Goal: Transaction & Acquisition: Purchase product/service

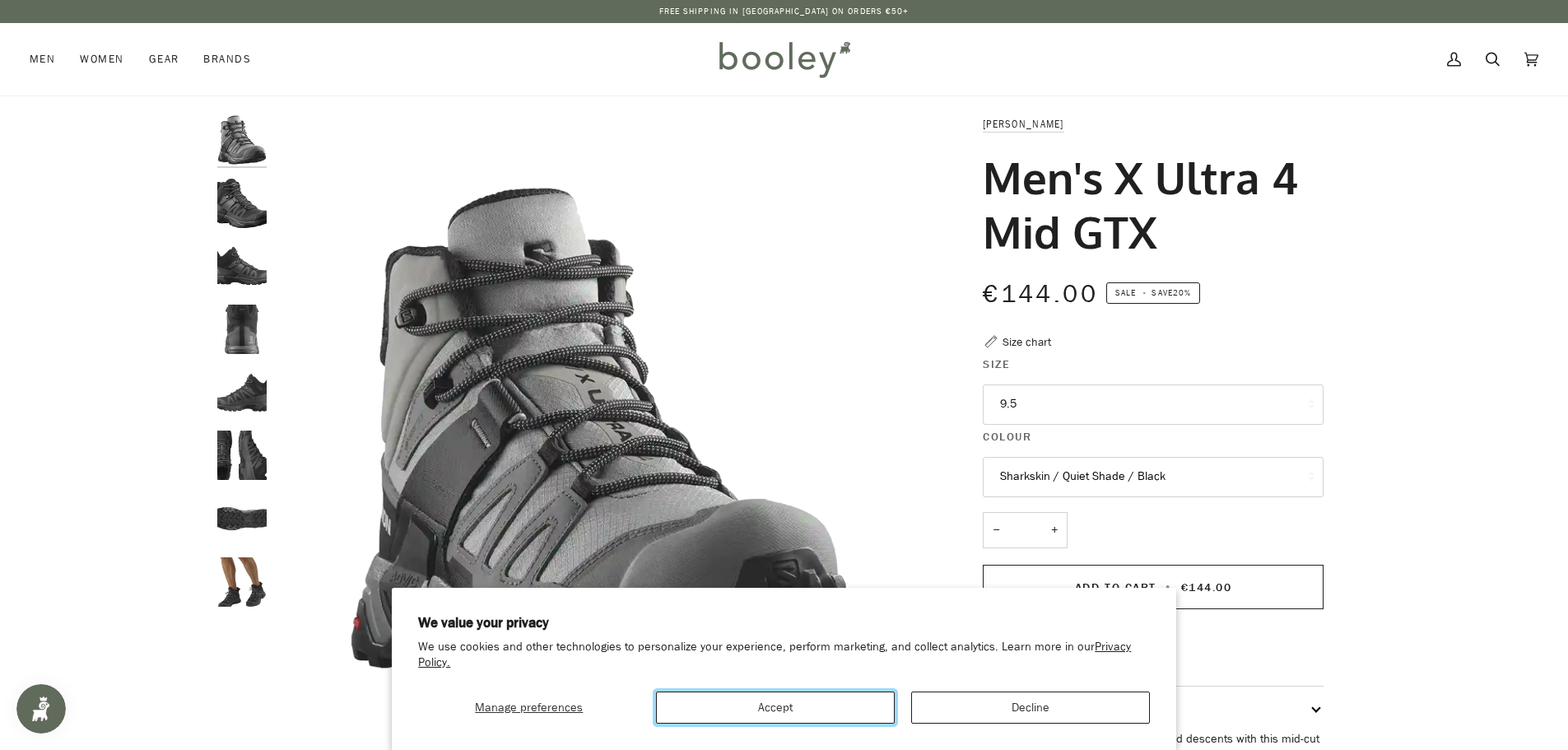
click at [832, 704] on button "Accept" at bounding box center [775, 707] width 238 height 32
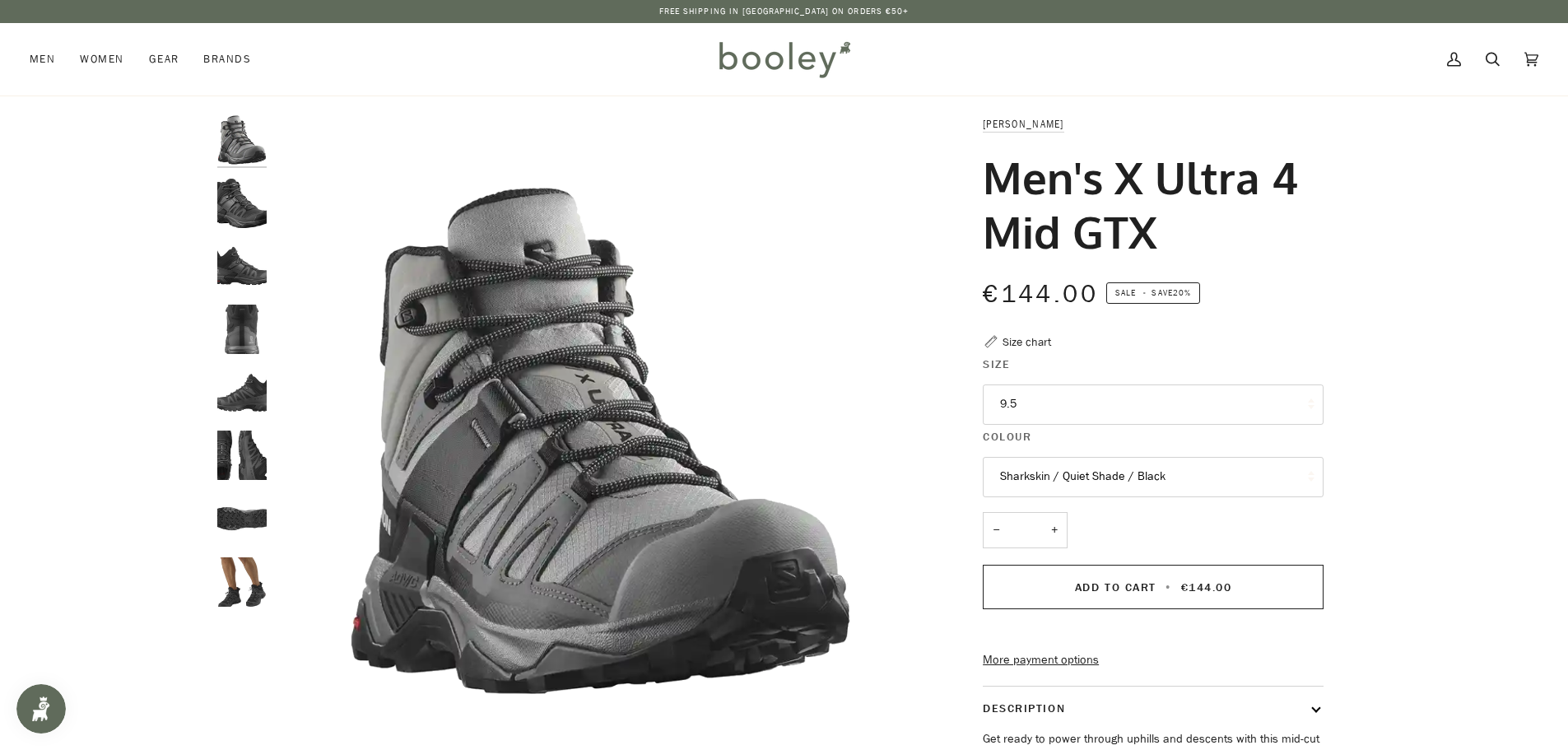
click at [1021, 397] on button "9.5" at bounding box center [1153, 404] width 341 height 40
click at [1118, 414] on button "9.5" at bounding box center [1153, 404] width 341 height 40
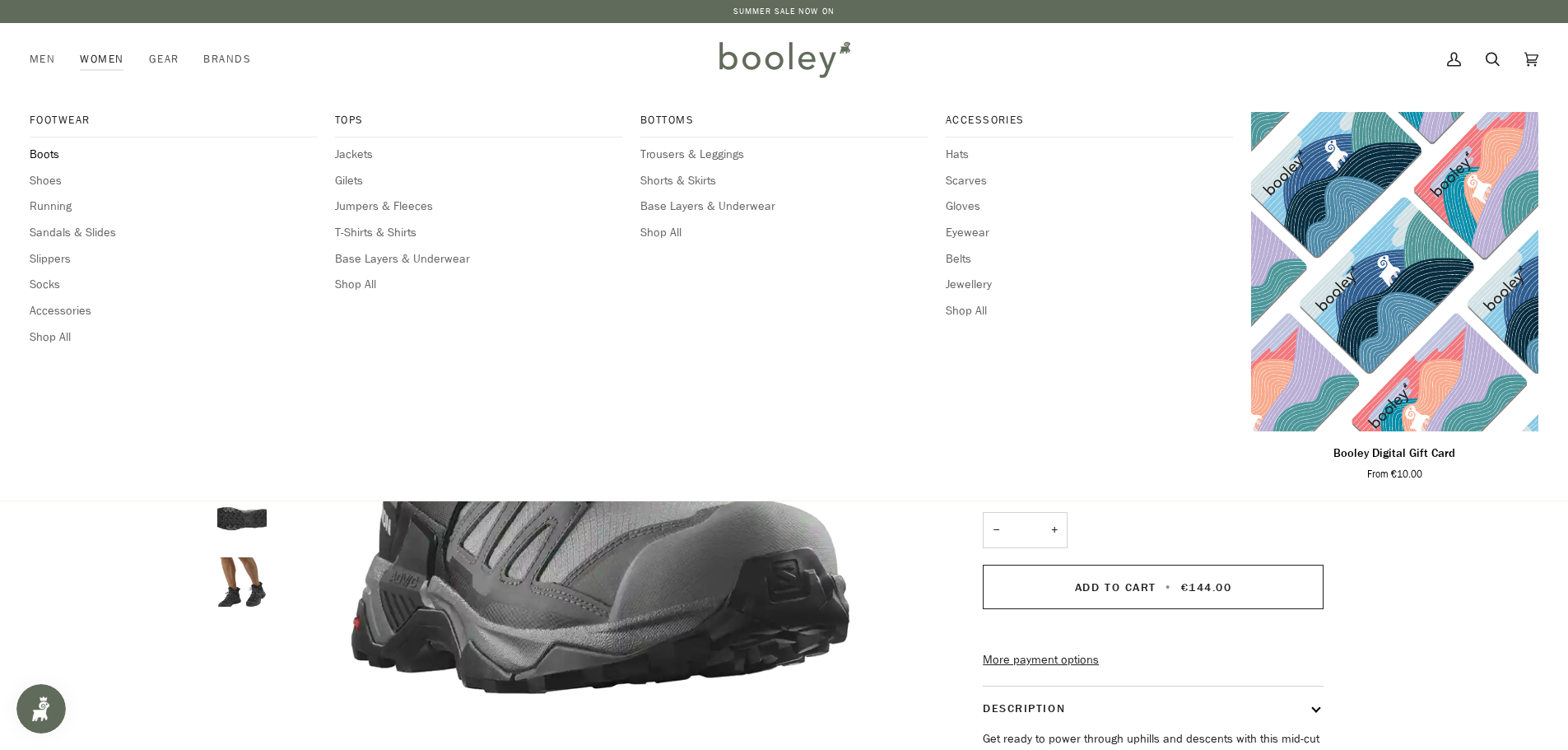
click at [45, 158] on span "Boots" at bounding box center [174, 155] width 288 height 18
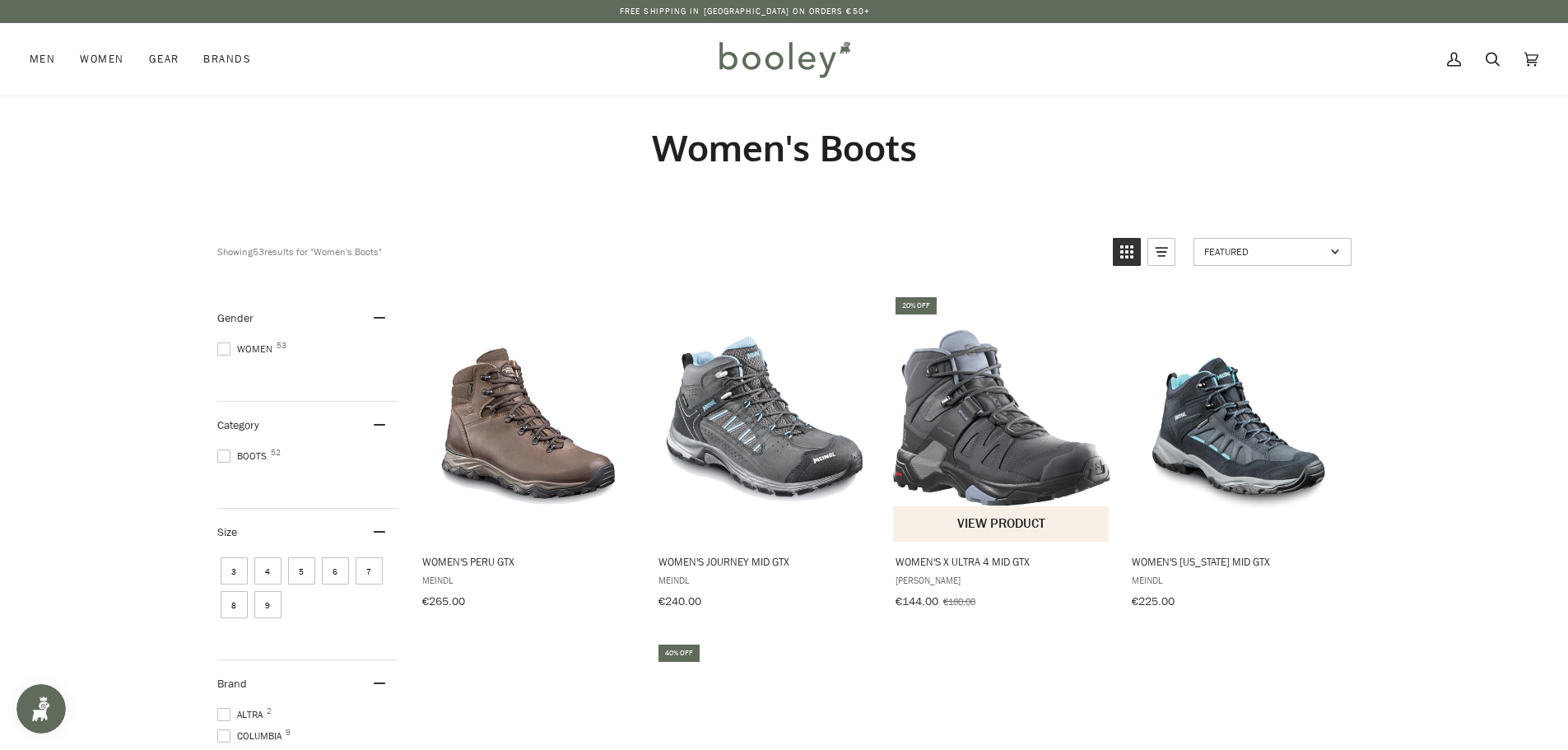
click at [936, 410] on img "Women's X Ultra 4 Mid GTX" at bounding box center [1003, 418] width 218 height 218
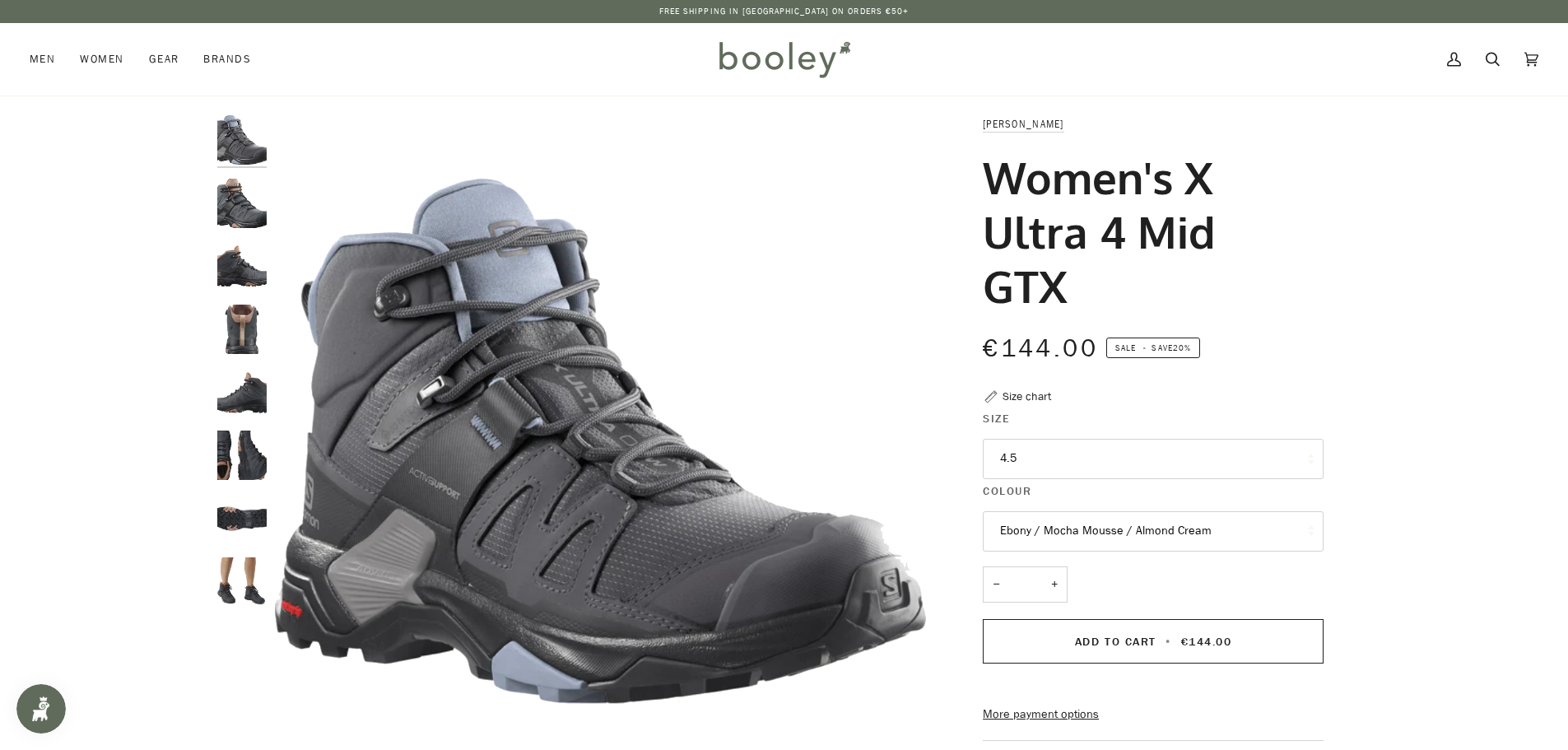
click at [1034, 439] on button "4.5" at bounding box center [1153, 459] width 341 height 40
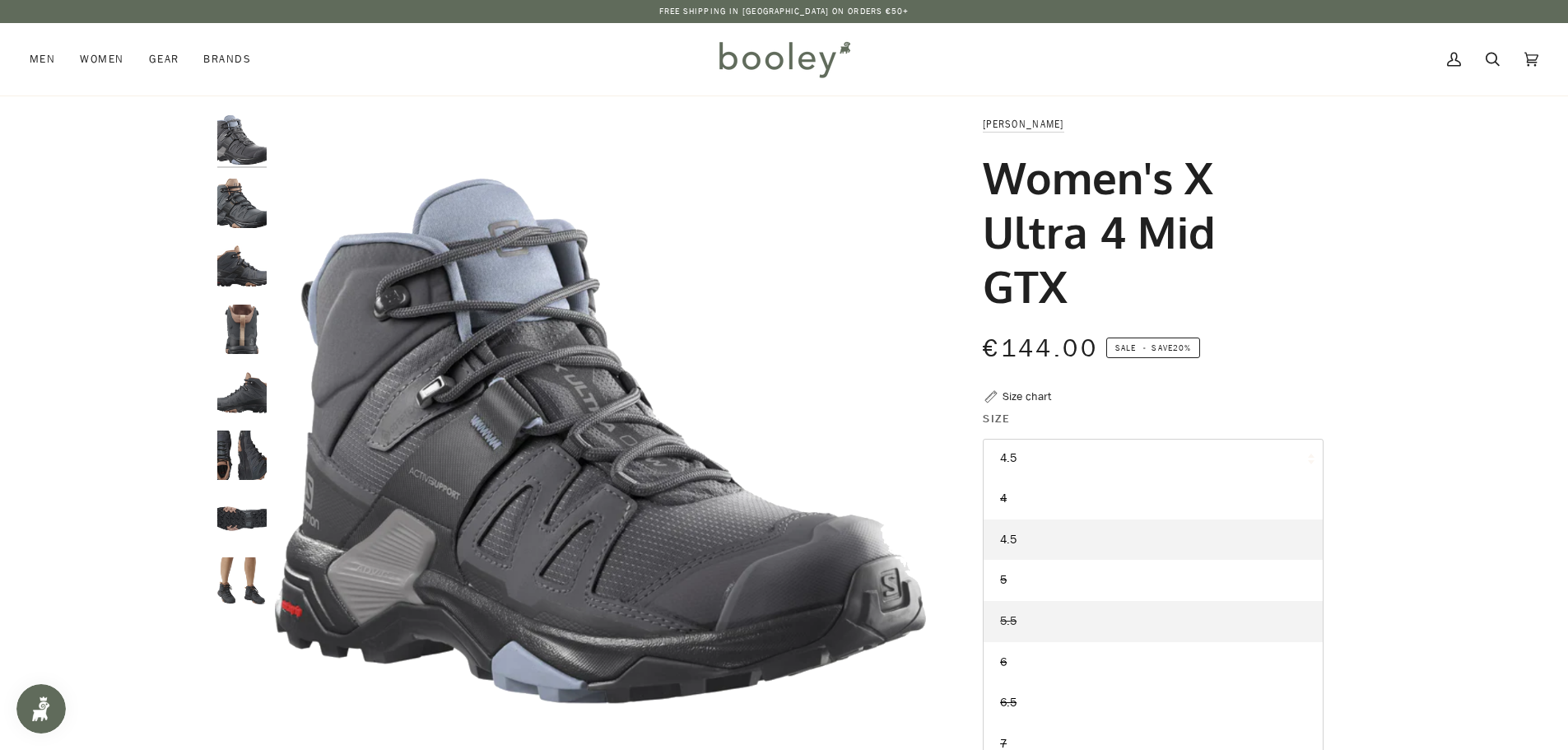
scroll to position [81, 0]
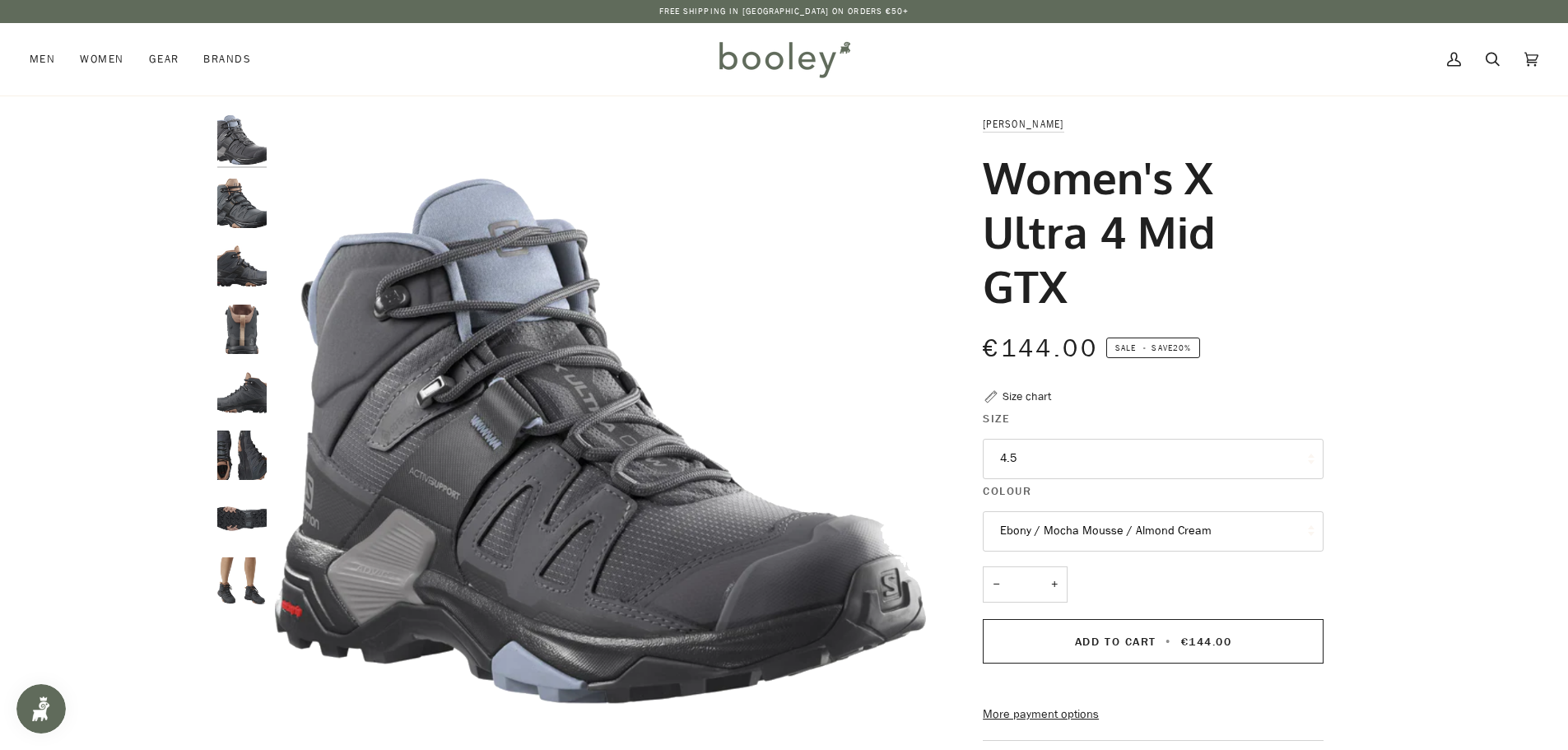
click at [1453, 355] on div "Zoom Zoom" at bounding box center [784, 576] width 1568 height 921
click at [1090, 512] on button "Ebony / Mocha Mousse / Almond Cream" at bounding box center [1153, 532] width 341 height 40
click at [1057, 603] on span "Ebony / Mocha Mousse / Almond Cream" at bounding box center [1106, 611] width 211 height 15
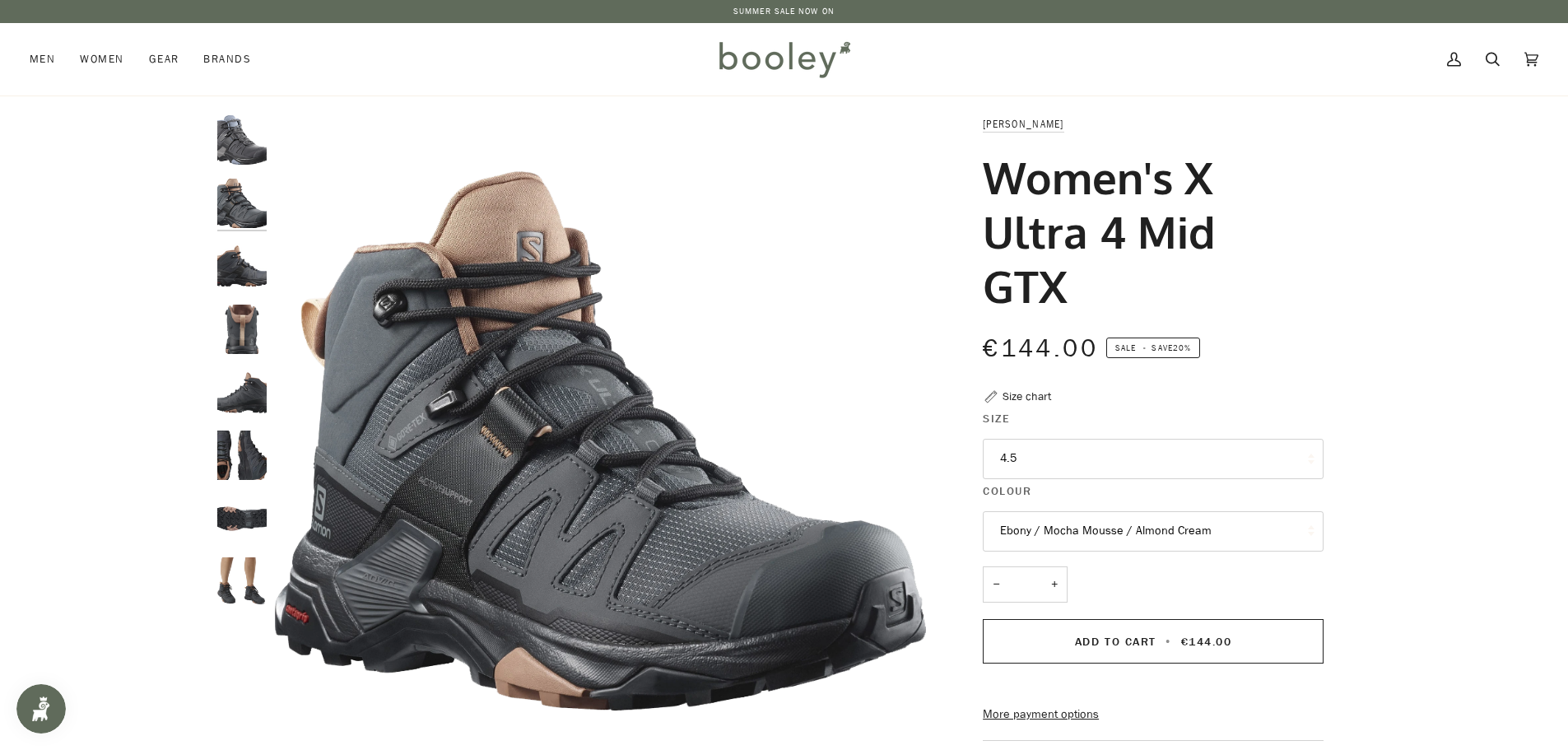
click at [1181, 482] on legend "Colour" at bounding box center [1153, 495] width 341 height 25
click at [1177, 439] on button "4.5" at bounding box center [1153, 459] width 341 height 40
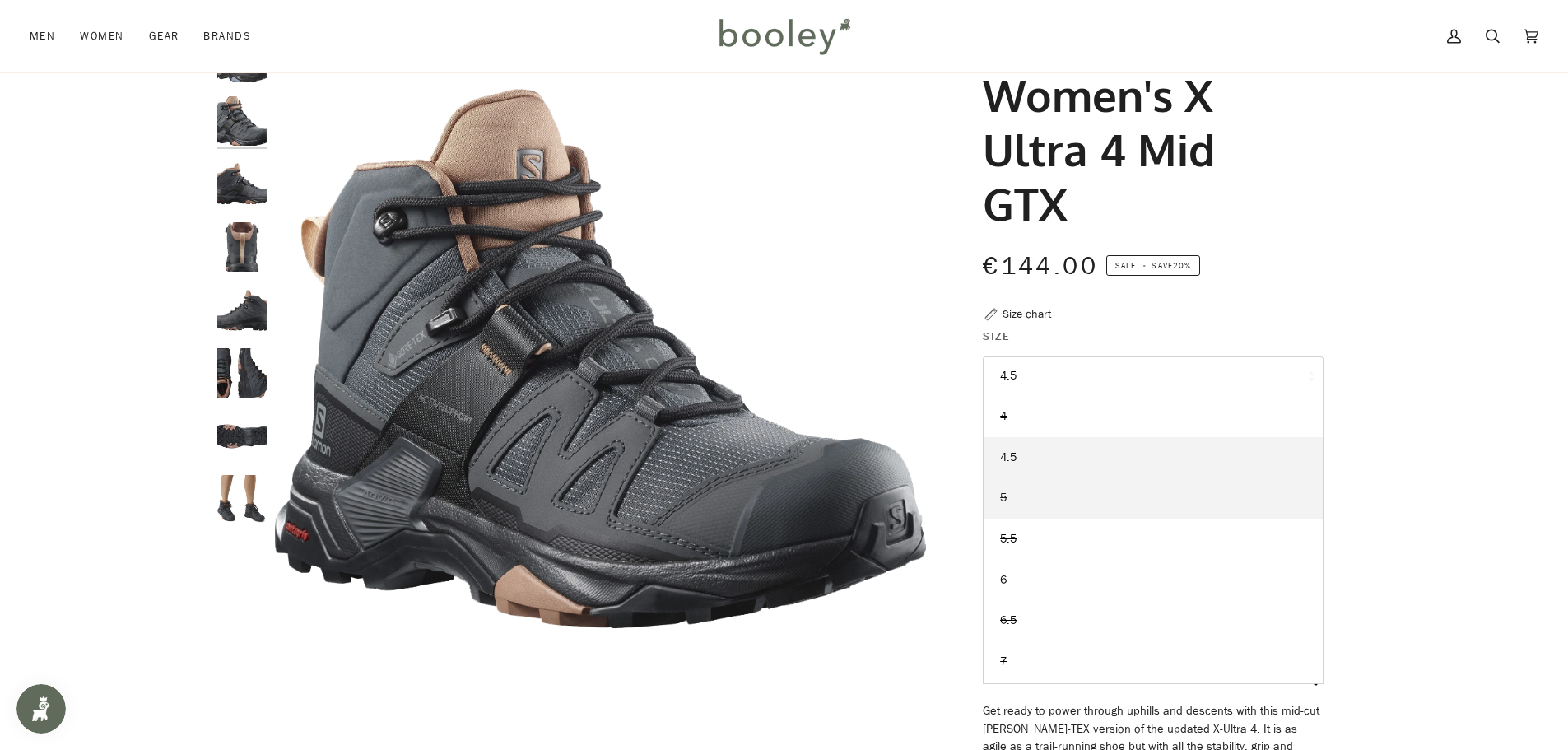
scroll to position [81, 0]
